Goal: Navigation & Orientation: Find specific page/section

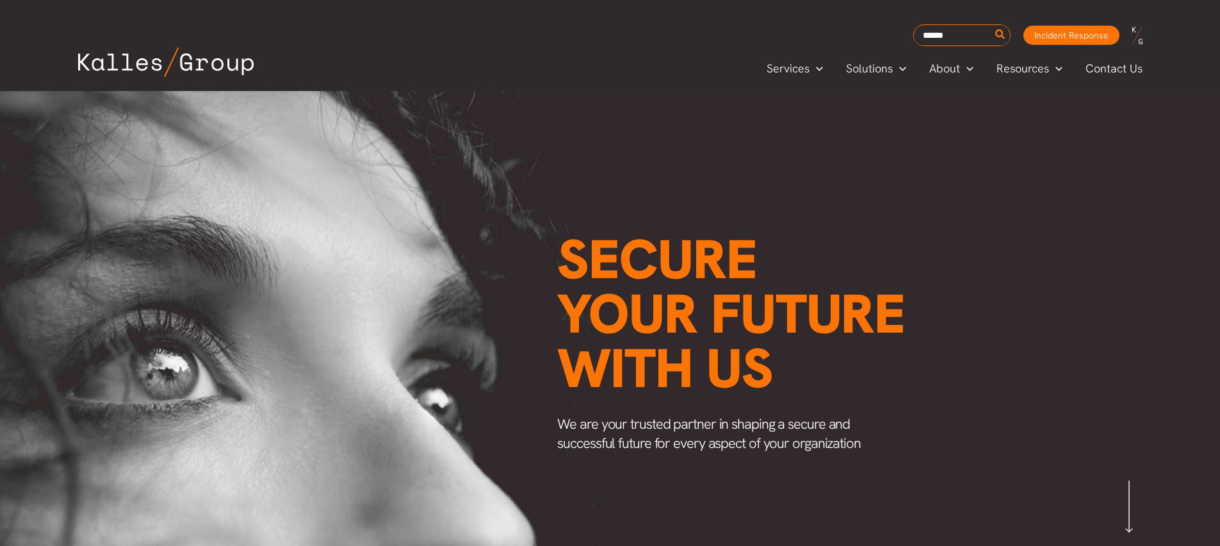
scroll to position [0, 1503]
click at [958, 150] on span "Careers" at bounding box center [950, 153] width 41 height 15
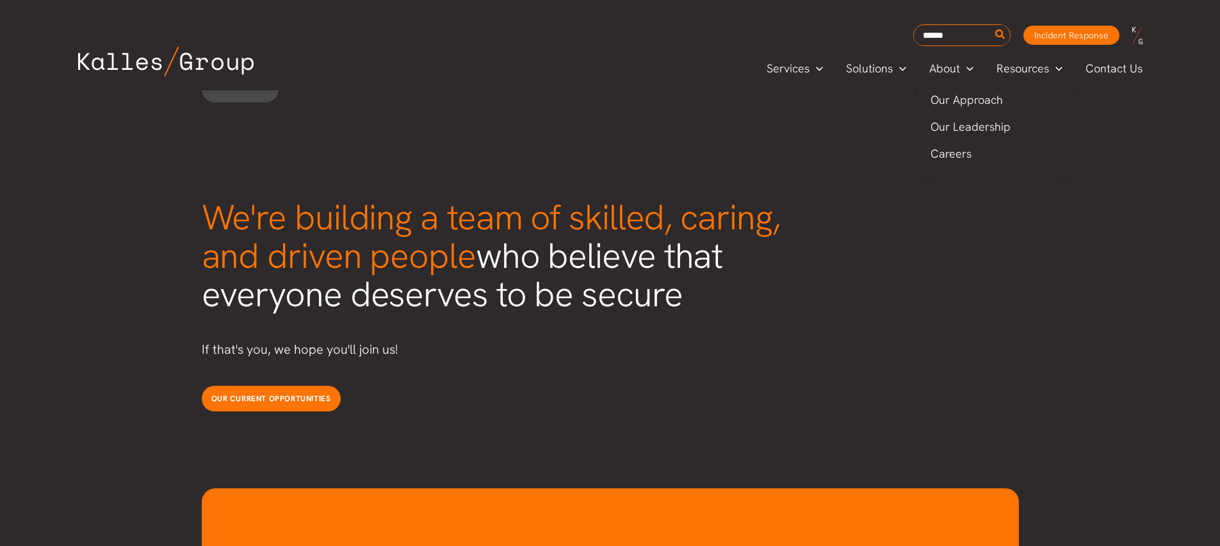
click at [939, 127] on span "Our Leadership" at bounding box center [970, 126] width 80 height 15
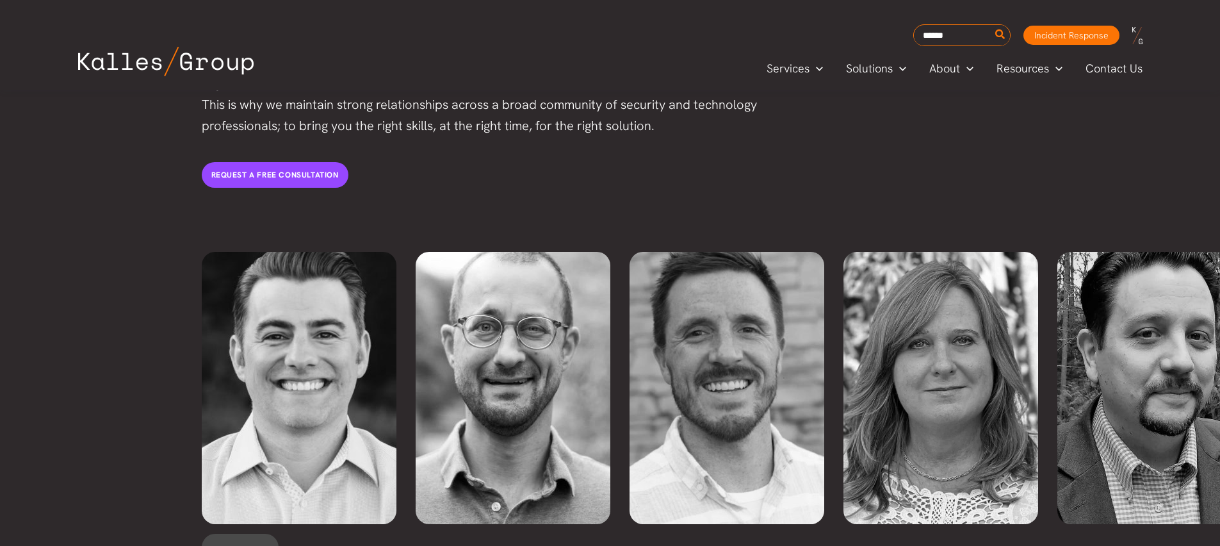
scroll to position [2698, 0]
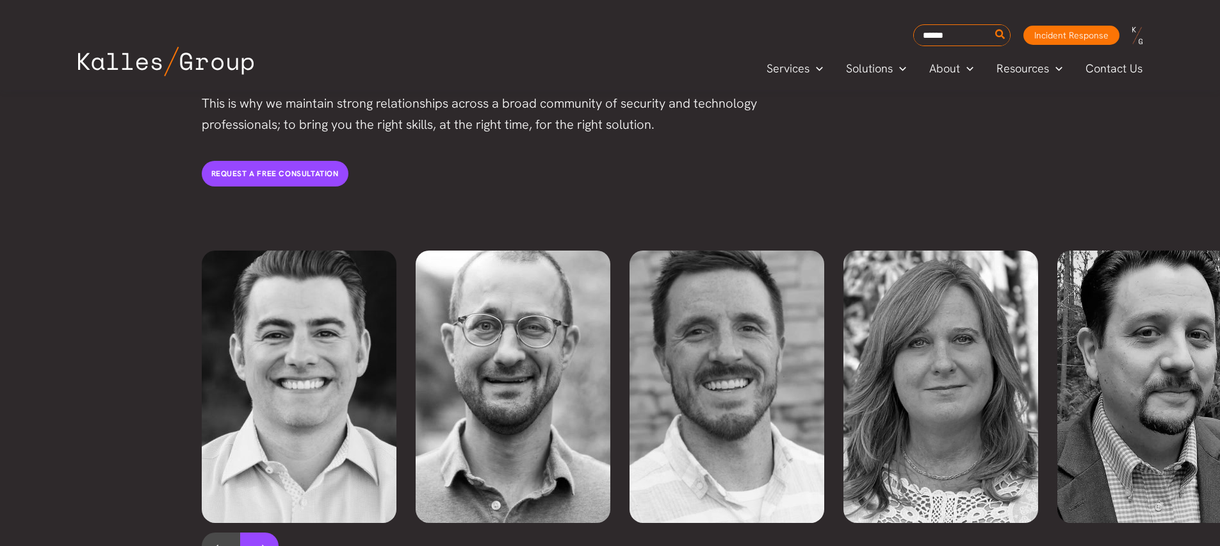
click at [267, 532] on button at bounding box center [259, 548] width 38 height 32
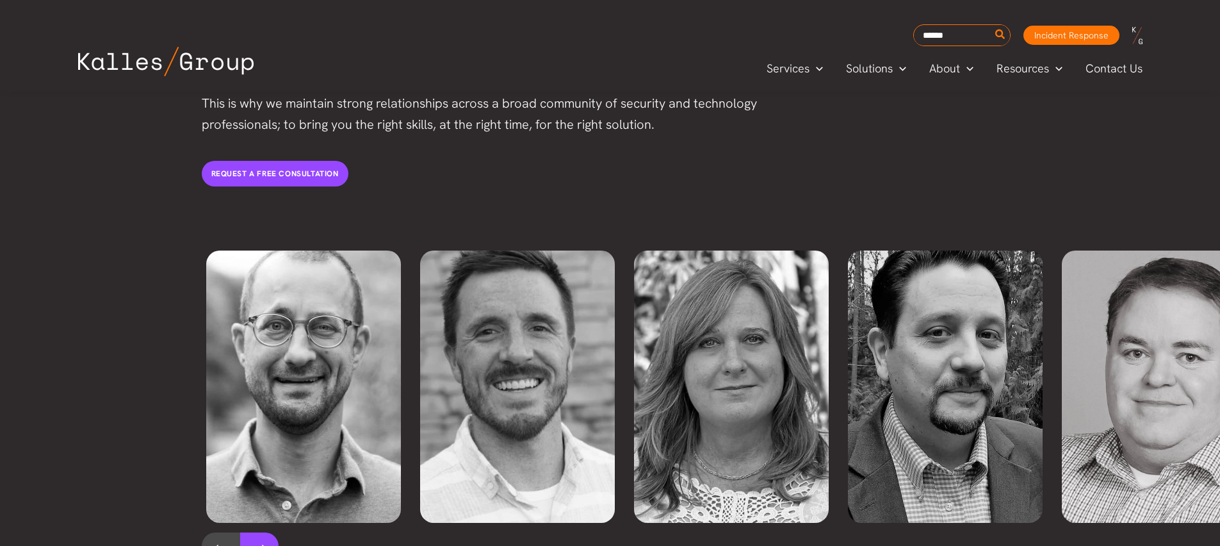
scroll to position [0, 214]
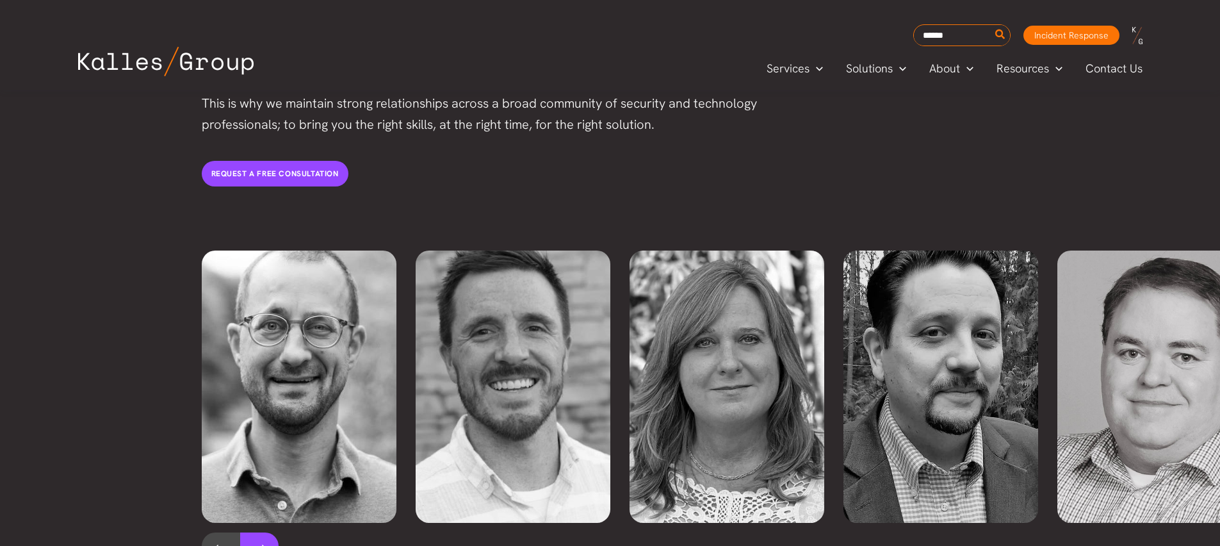
click at [264, 532] on button at bounding box center [259, 548] width 38 height 32
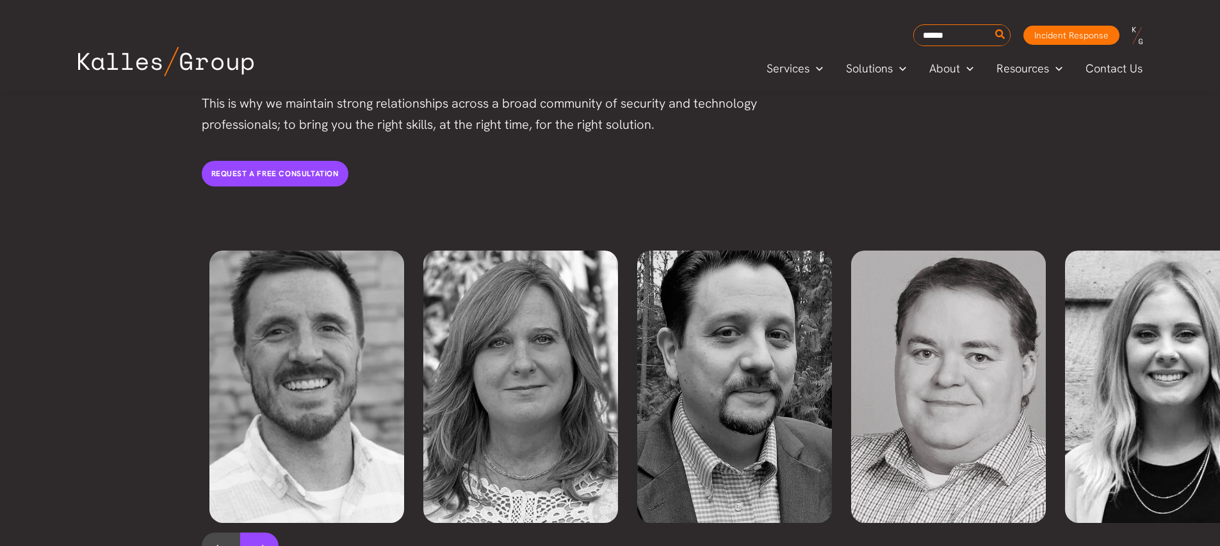
scroll to position [0, 428]
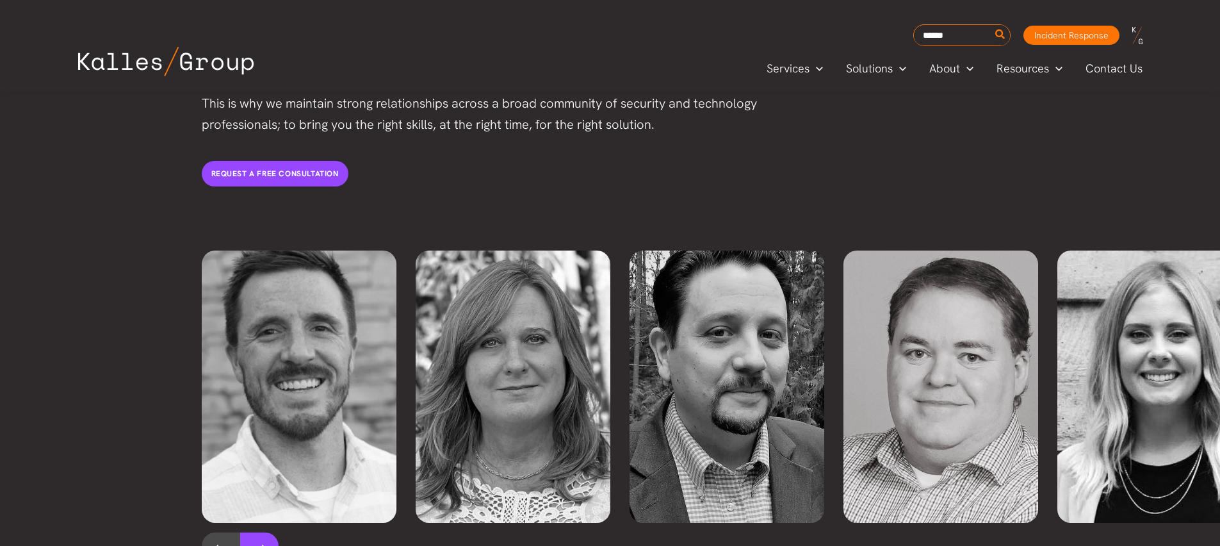
click at [266, 532] on button at bounding box center [259, 548] width 38 height 32
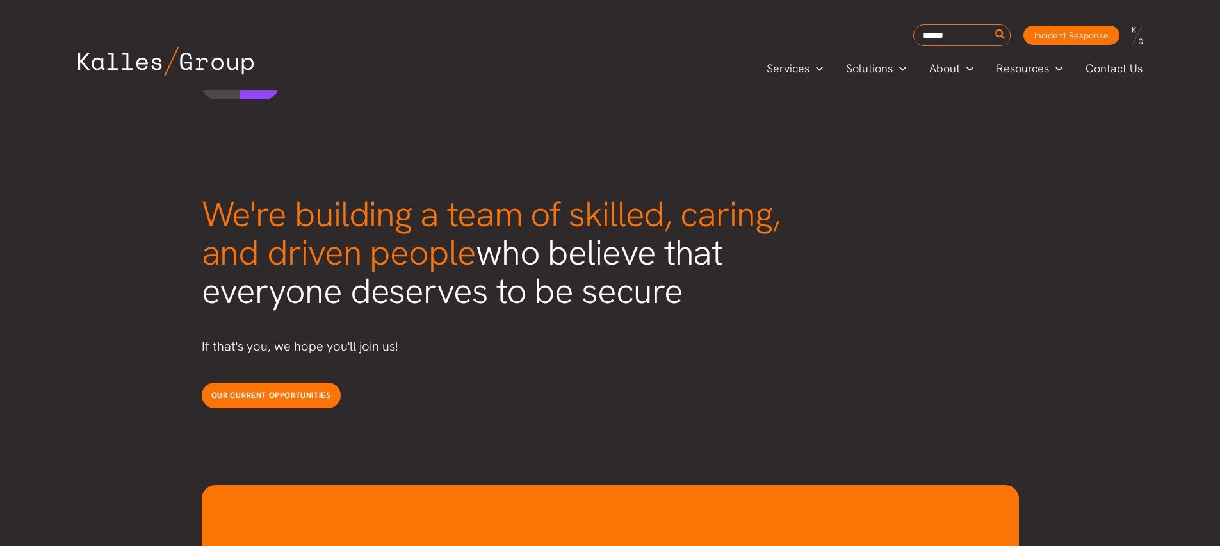
scroll to position [3169, 0]
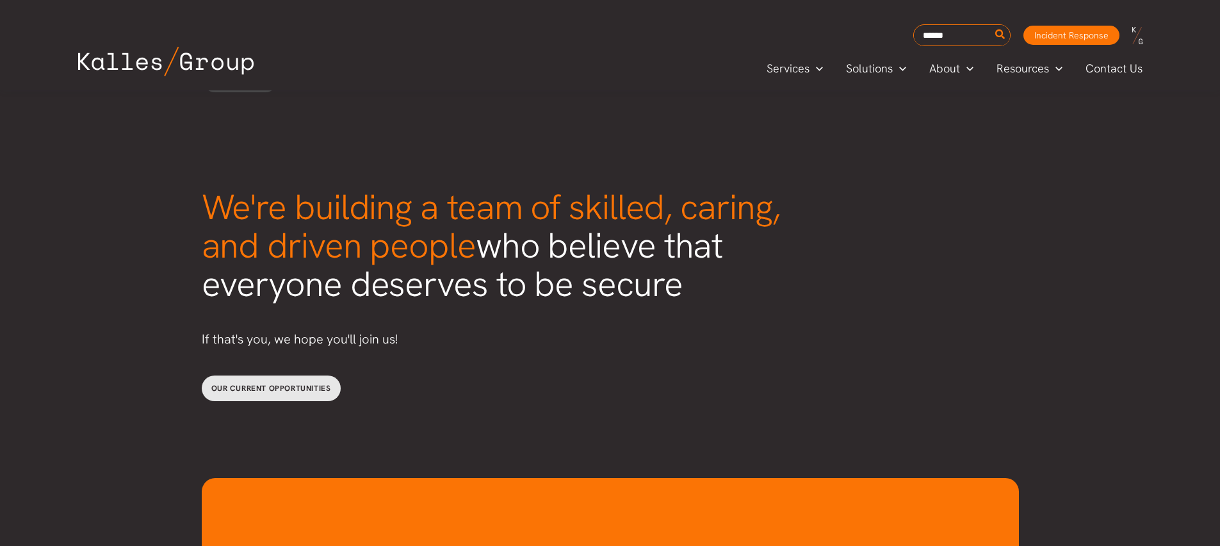
click at [232, 383] on span "Our current opportunities" at bounding box center [271, 388] width 120 height 10
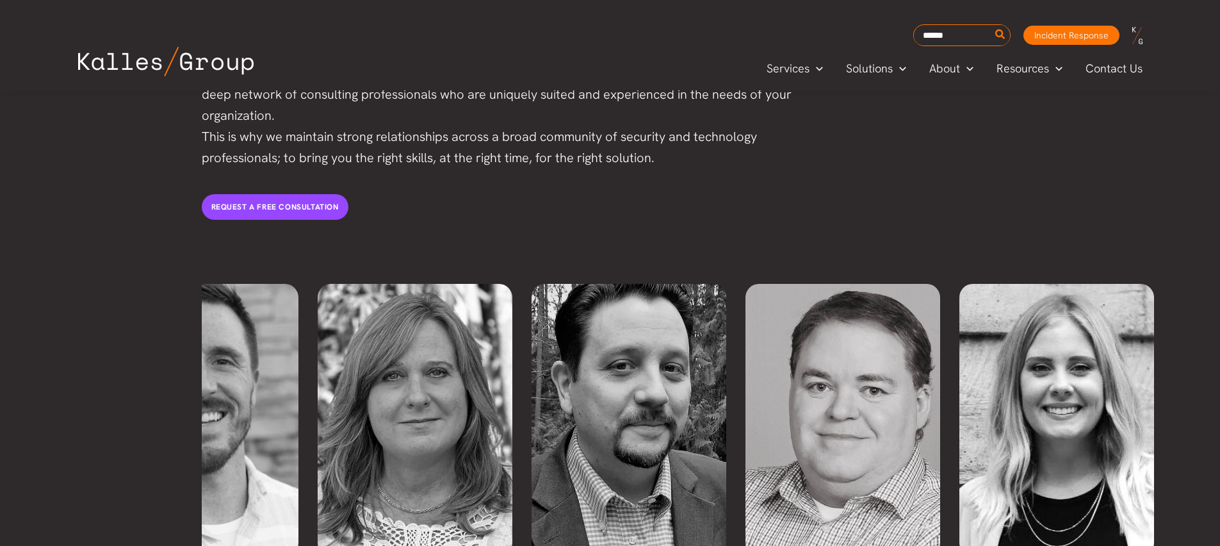
scroll to position [2662, 0]
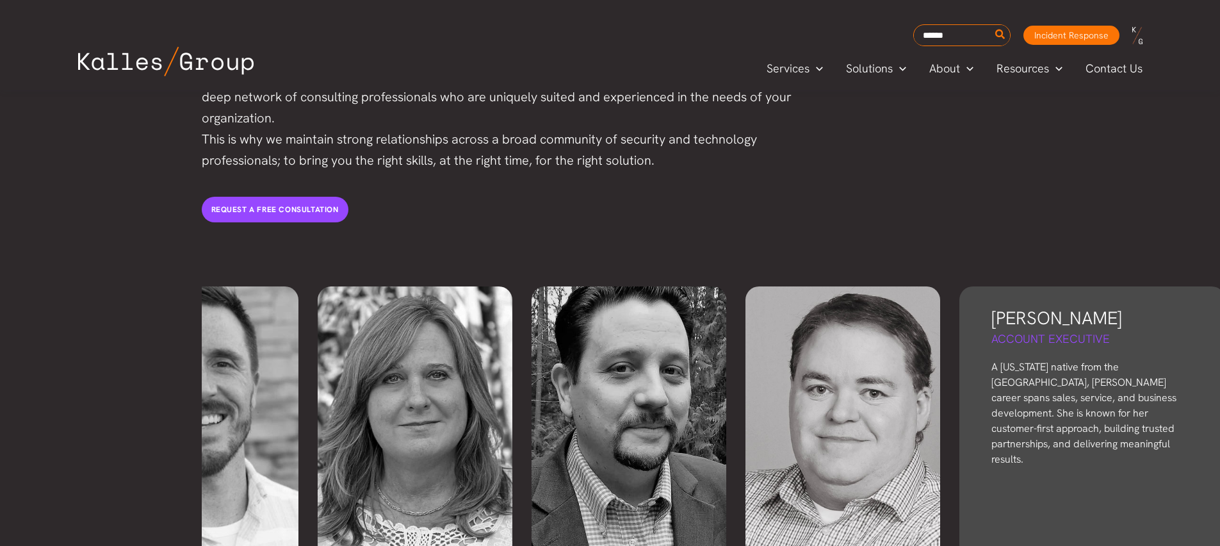
click at [1065, 365] on p "A [US_STATE] native from the [GEOGRAPHIC_DATA], [PERSON_NAME] career spans sale…" at bounding box center [1092, 413] width 202 height 108
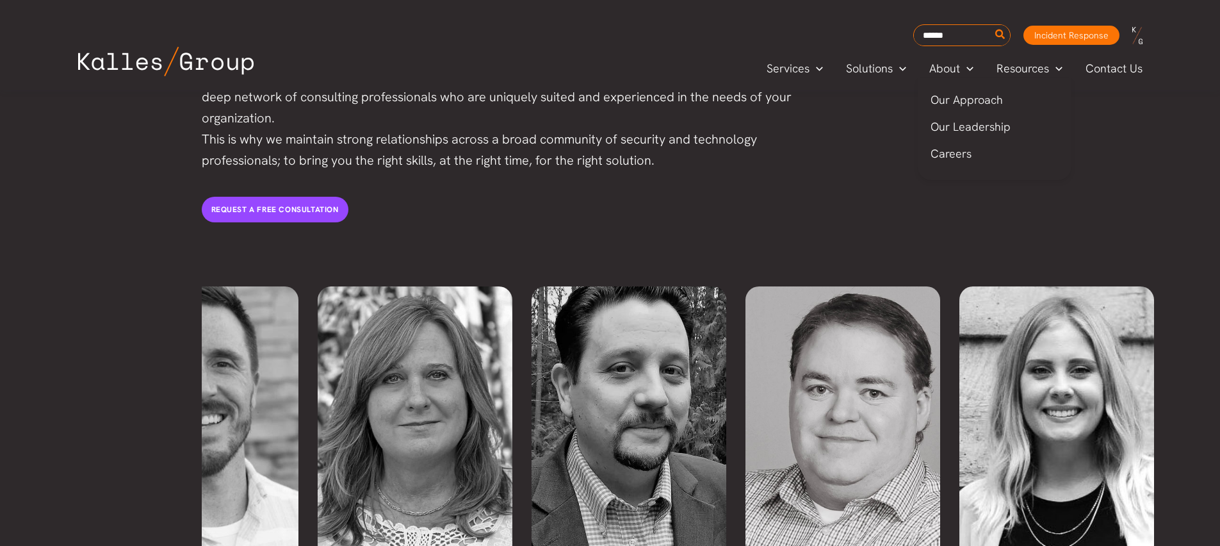
click at [962, 99] on span "Our Approach" at bounding box center [966, 99] width 72 height 15
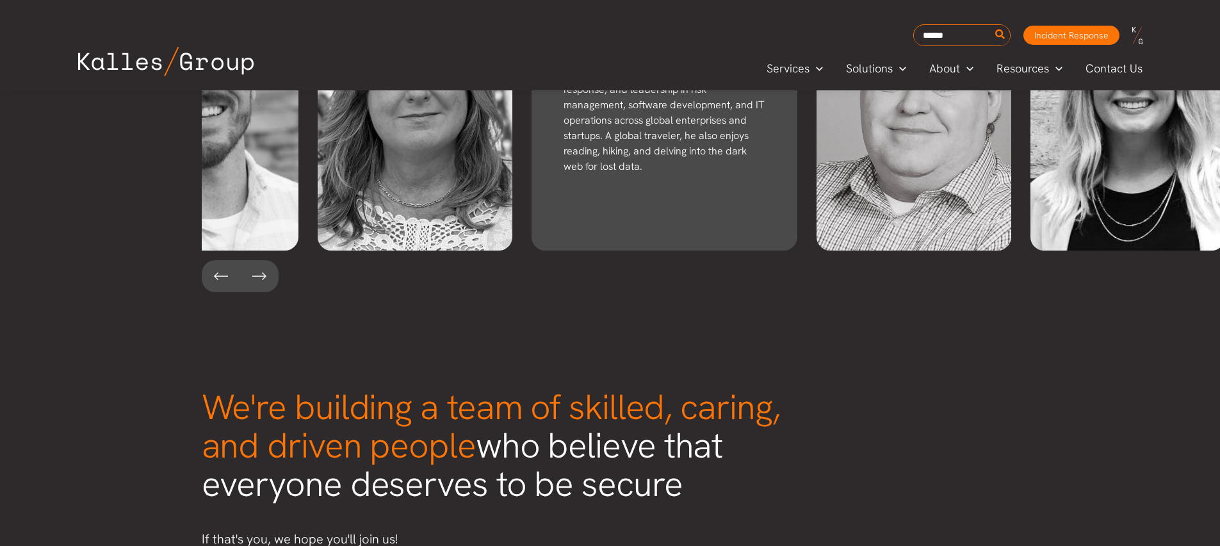
scroll to position [3297, 0]
